Goal: Navigation & Orientation: Find specific page/section

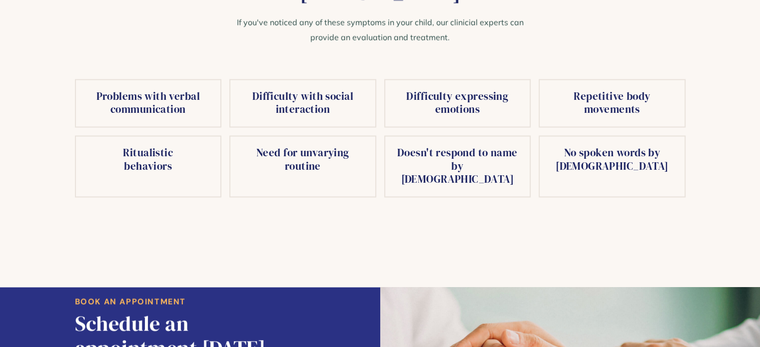
scroll to position [1695, 0]
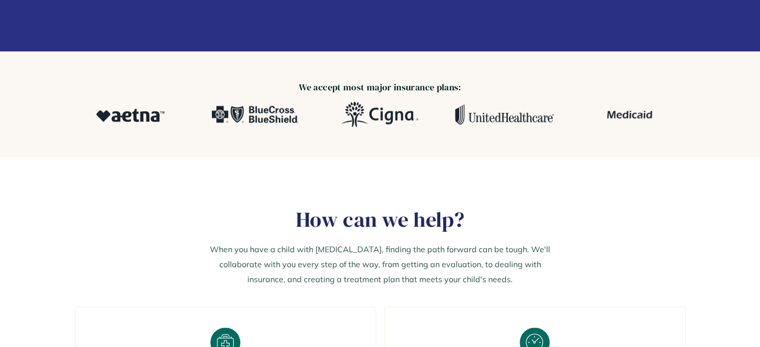
scroll to position [116, 0]
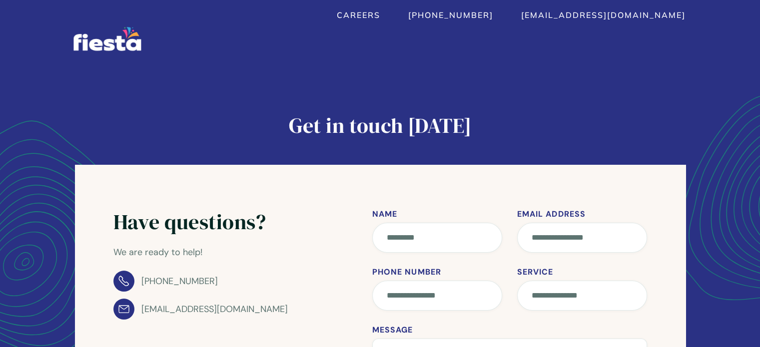
click at [101, 47] on img "home" at bounding box center [106, 39] width 67 height 24
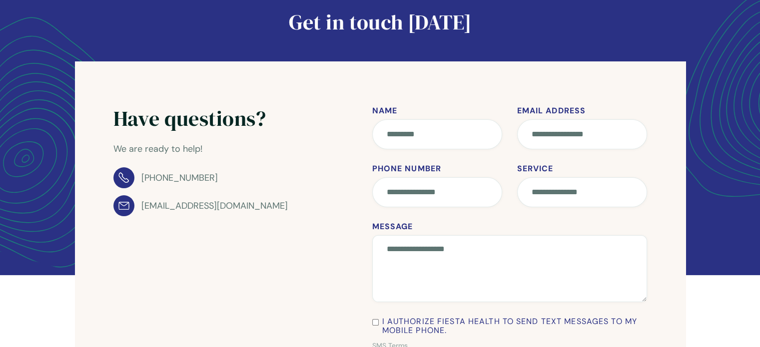
scroll to position [116, 0]
